Goal: Navigation & Orientation: Find specific page/section

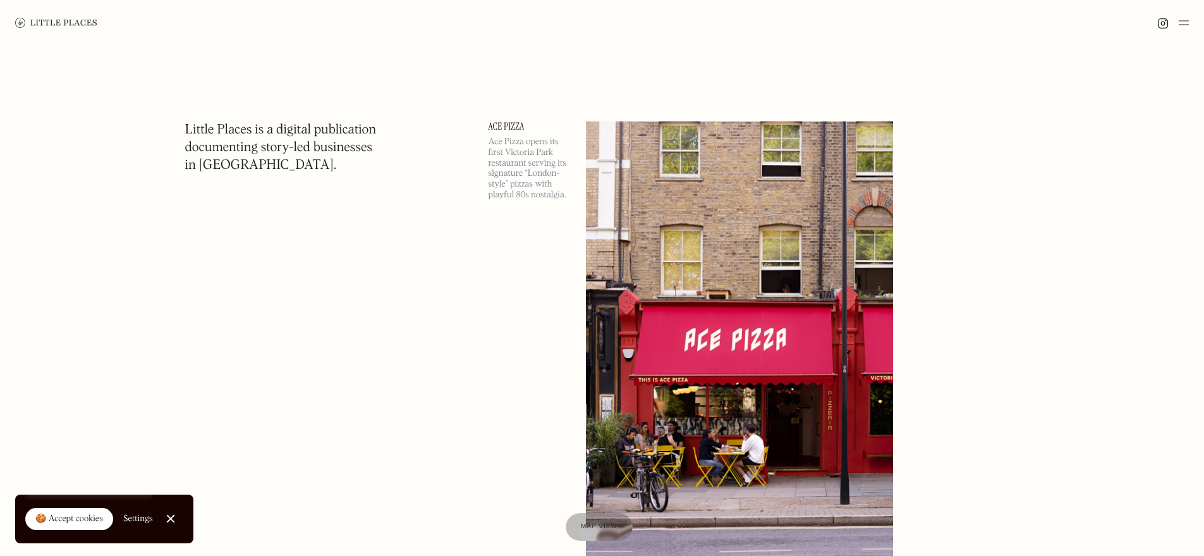
click at [1184, 20] on img at bounding box center [1184, 22] width 10 height 15
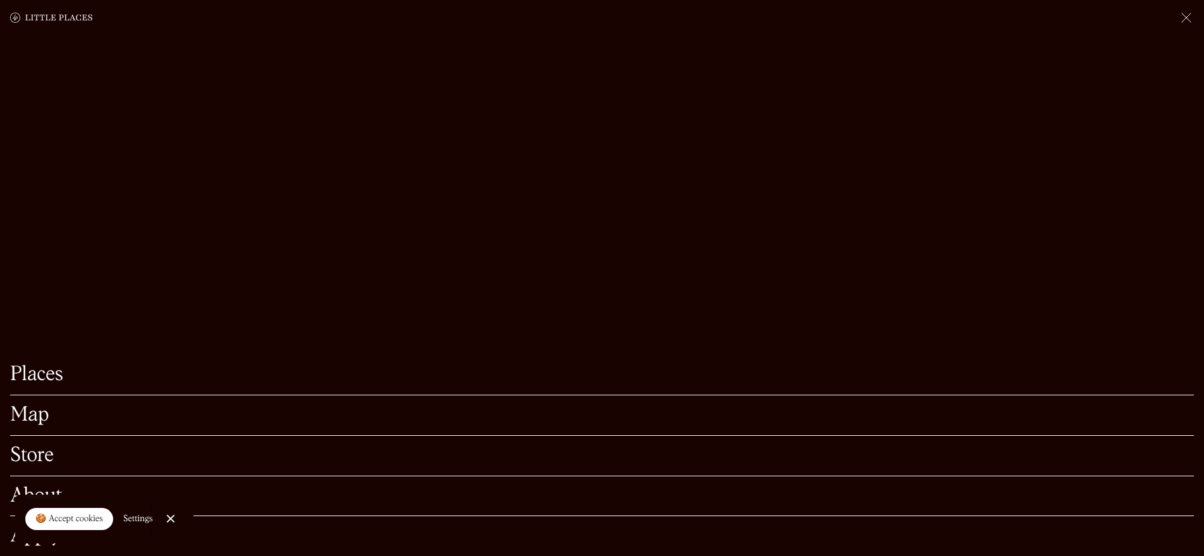
click at [20, 365] on link "Places" at bounding box center [602, 375] width 1184 height 20
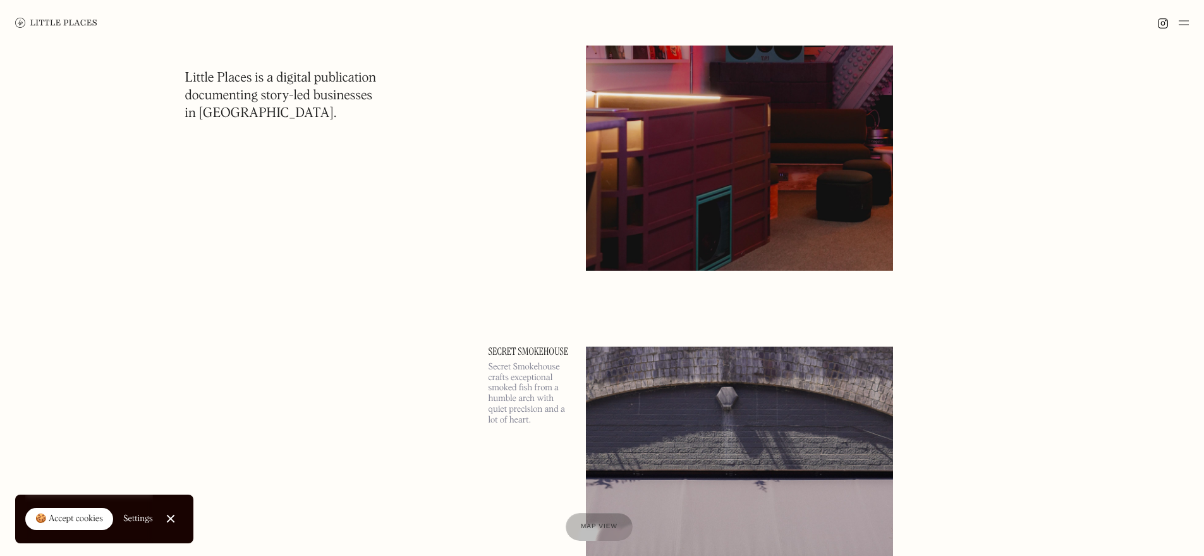
click at [162, 525] on link "Close Cookie Popup" at bounding box center [170, 518] width 25 height 25
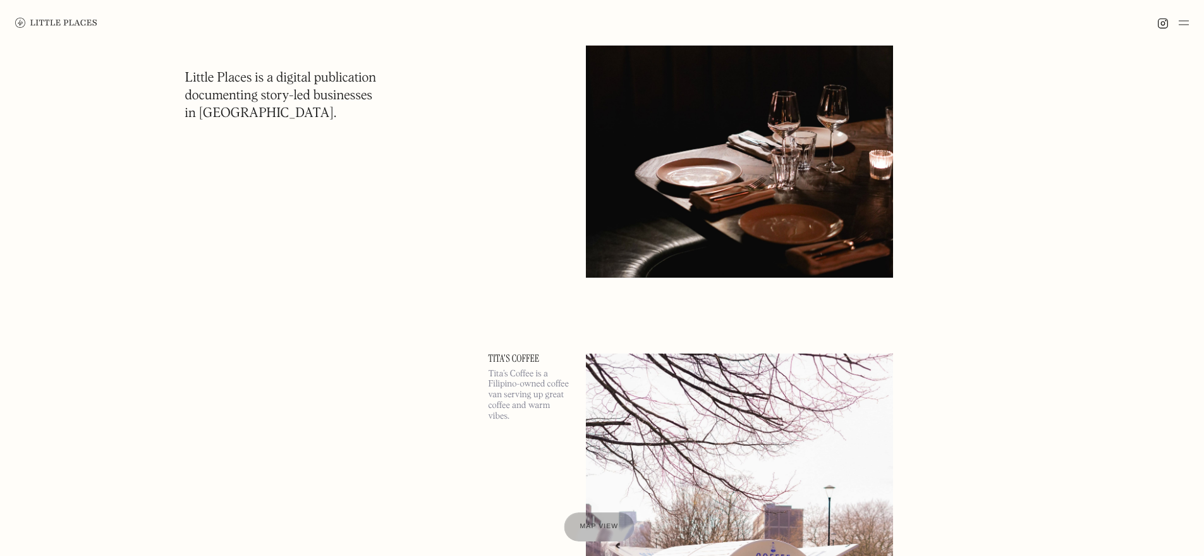
scroll to position [12381, 0]
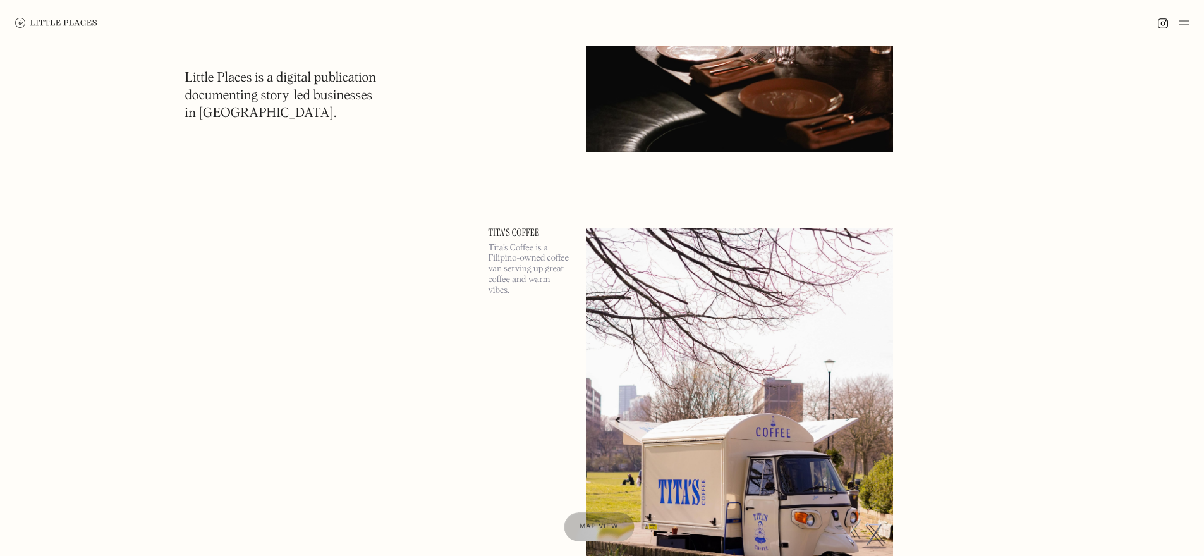
click at [607, 528] on span "Map view" at bounding box center [599, 527] width 39 height 8
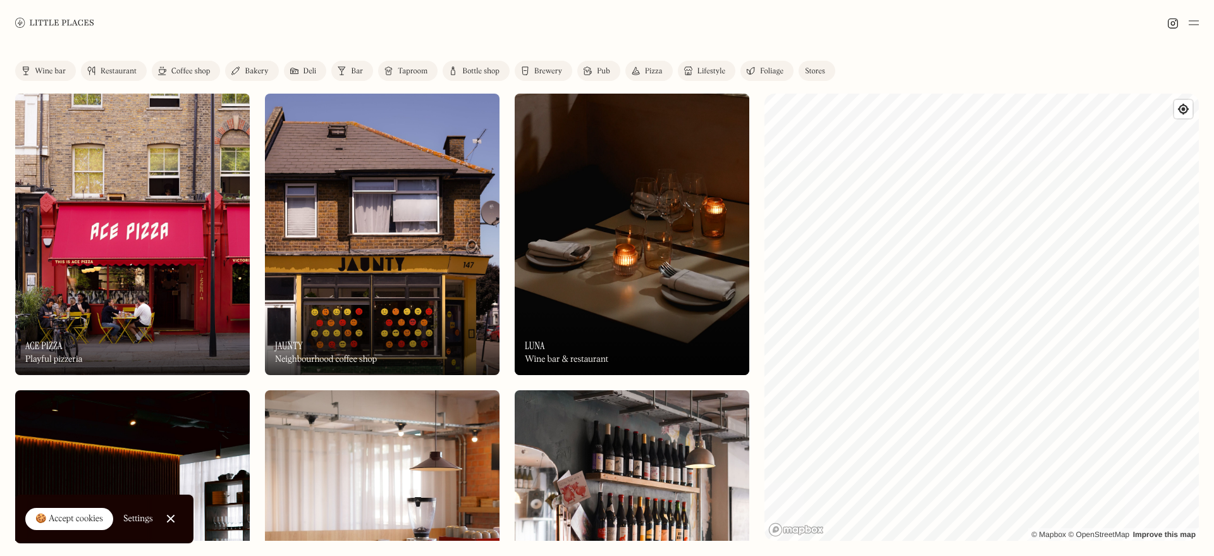
click at [1196, 19] on img at bounding box center [1193, 22] width 10 height 15
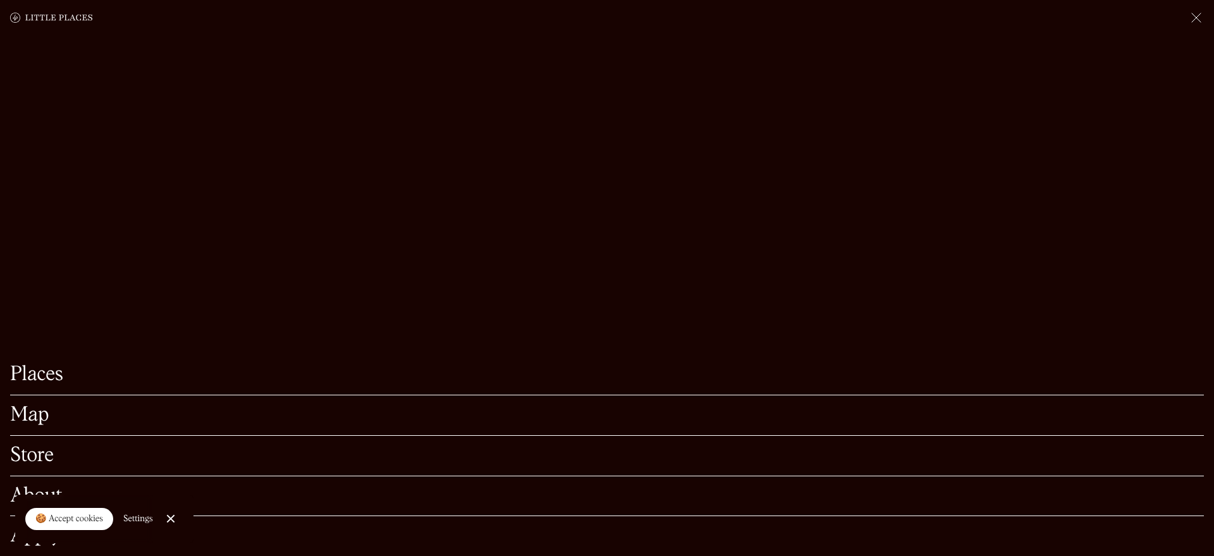
click at [46, 367] on link "Places" at bounding box center [606, 375] width 1193 height 20
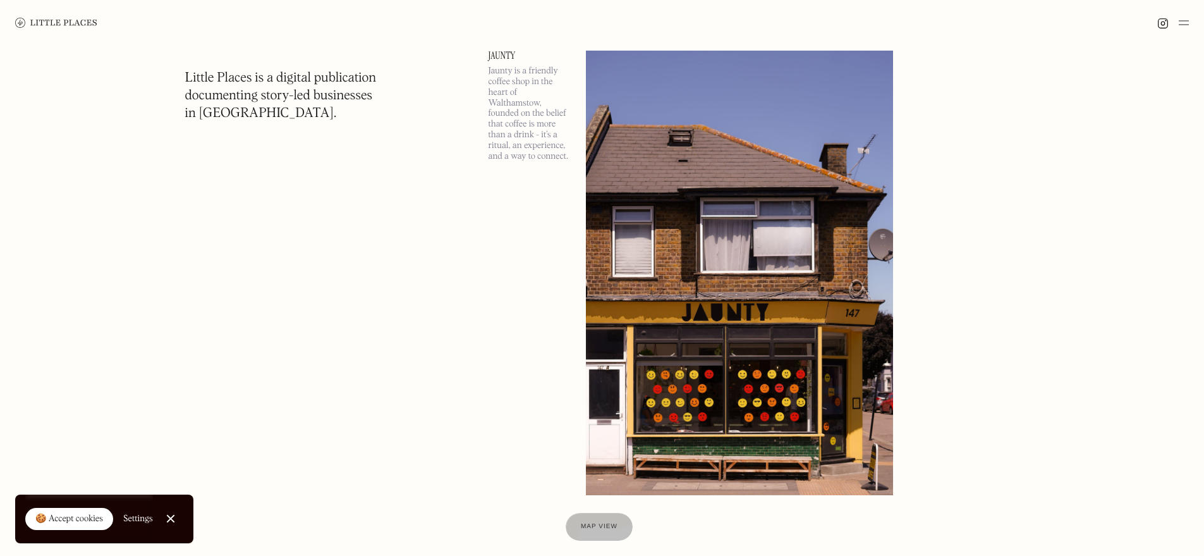
scroll to position [697, 0]
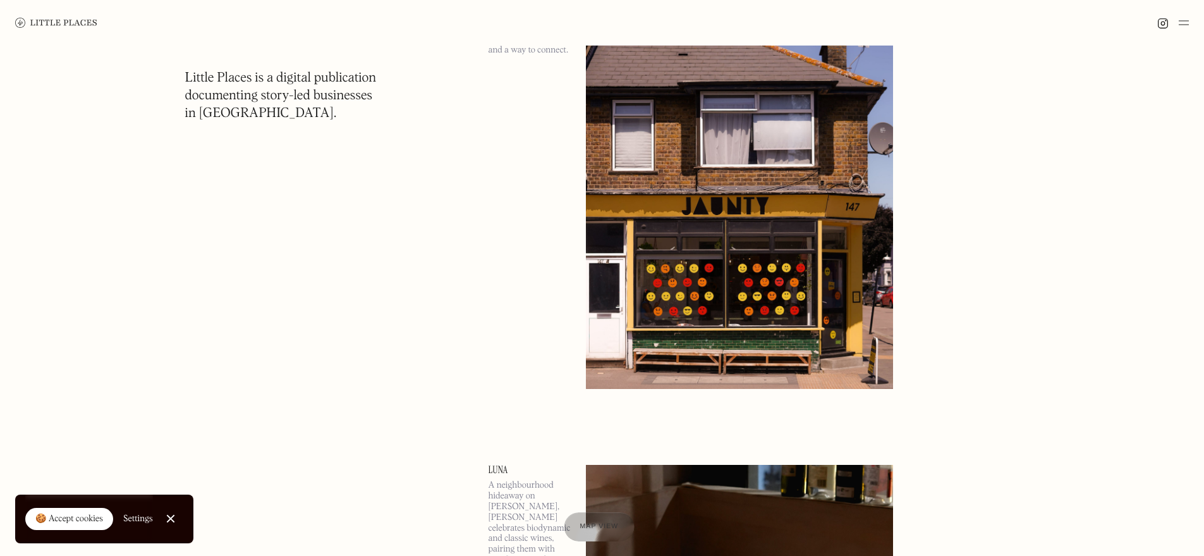
click at [609, 521] on div "Map view" at bounding box center [599, 526] width 39 height 13
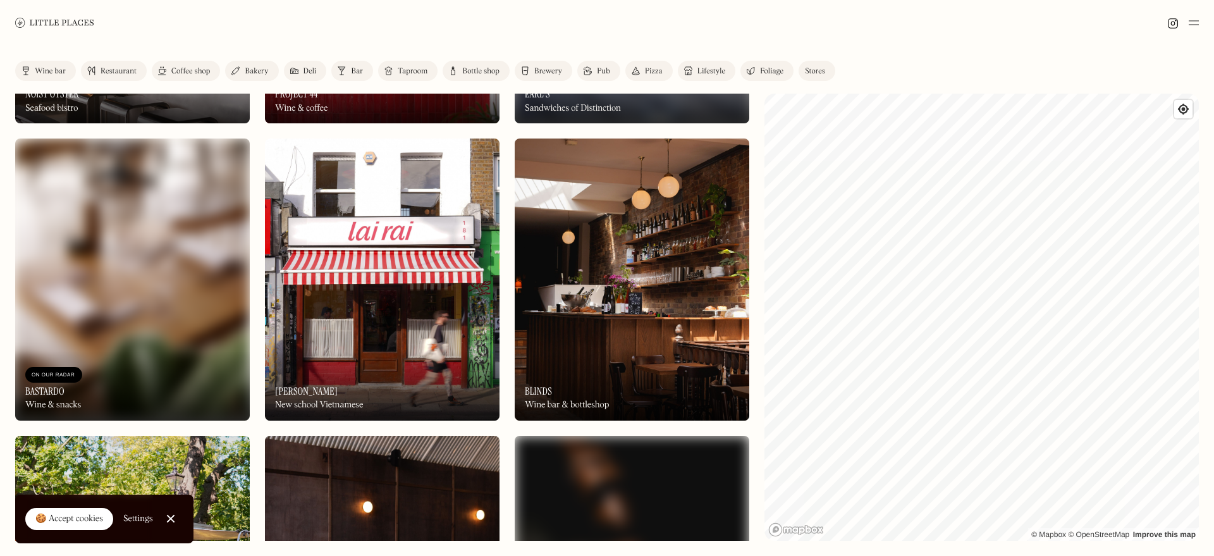
scroll to position [1771, 0]
